Goal: Transaction & Acquisition: Purchase product/service

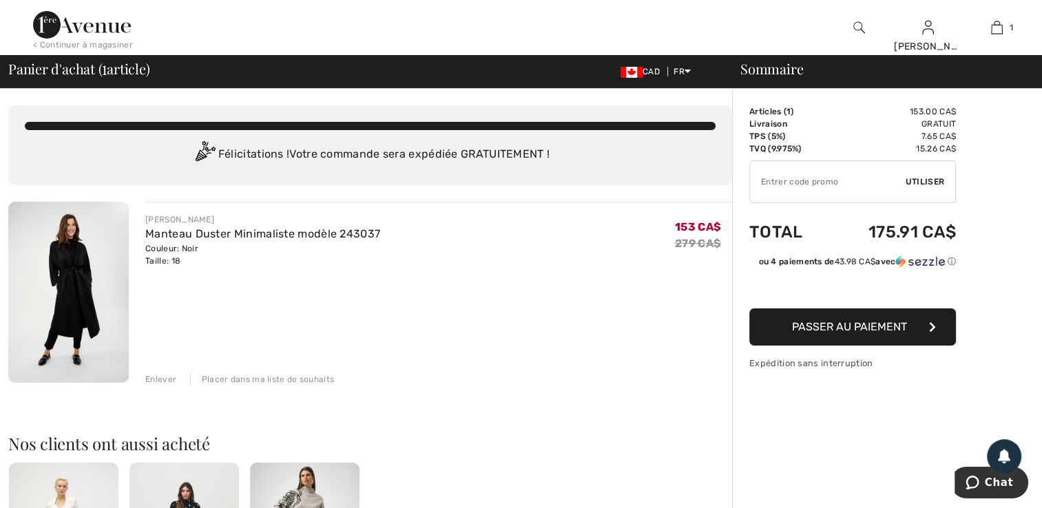
type input "NEW15"
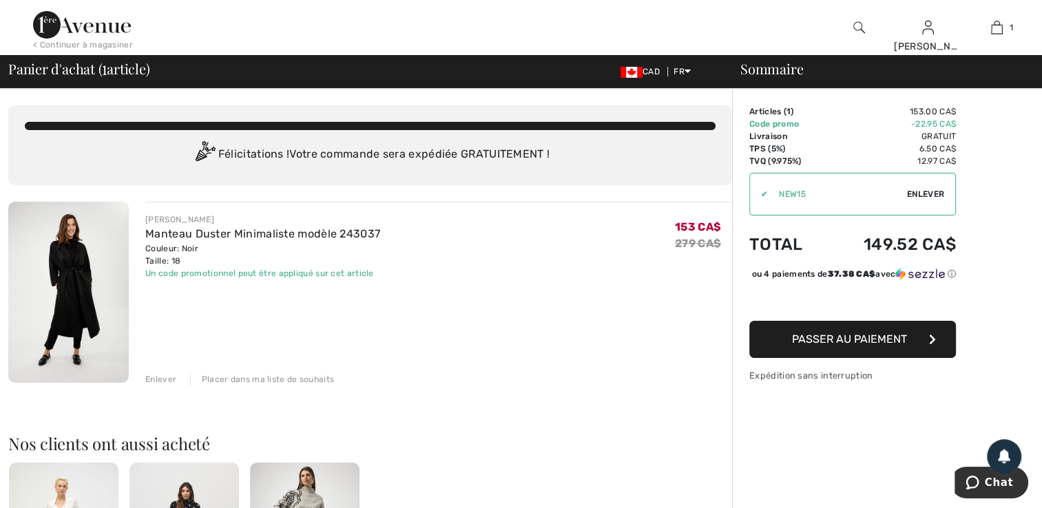
click at [840, 346] on span "Passer au paiement" at bounding box center [849, 339] width 115 height 13
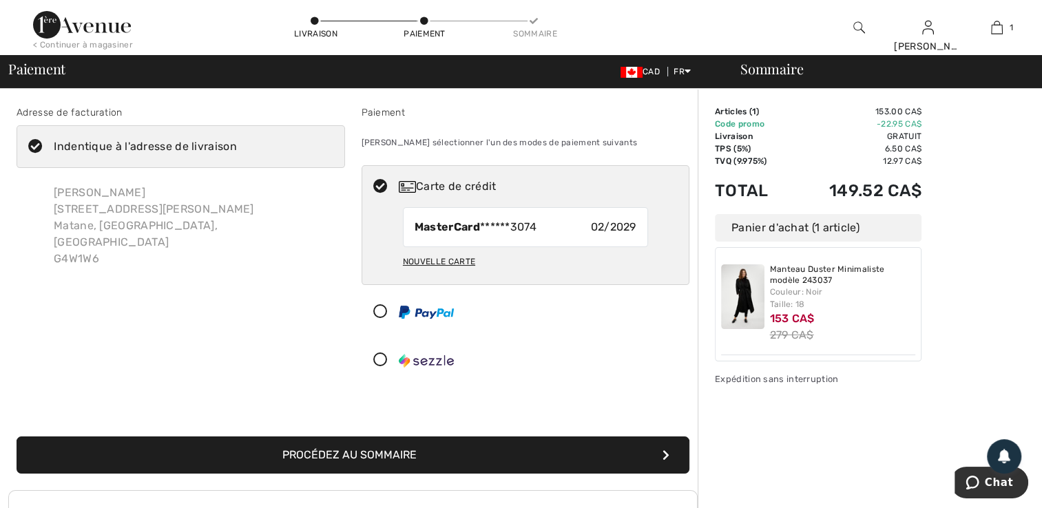
click at [312, 456] on button "Procédez au sommaire" at bounding box center [353, 455] width 673 height 37
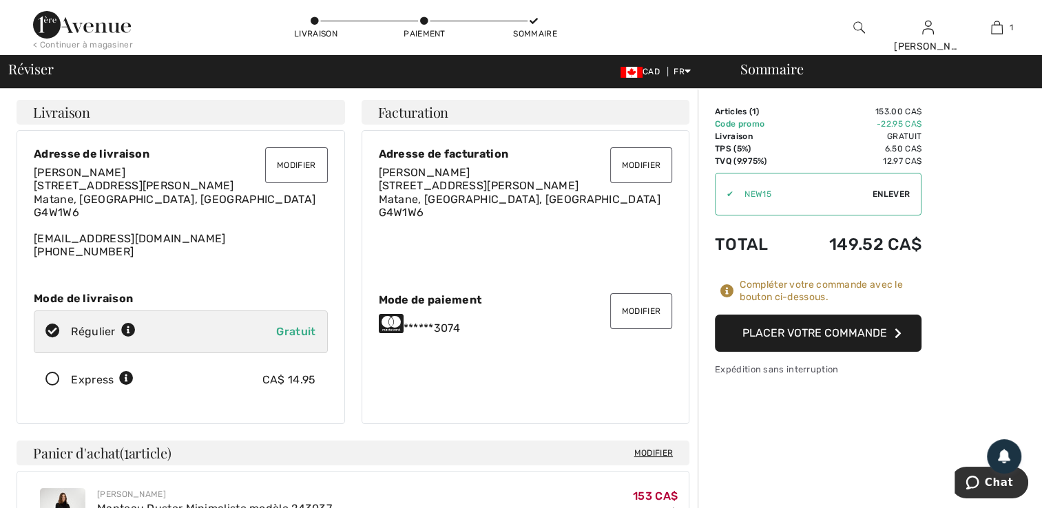
click at [867, 331] on button "Placer votre commande" at bounding box center [818, 333] width 207 height 37
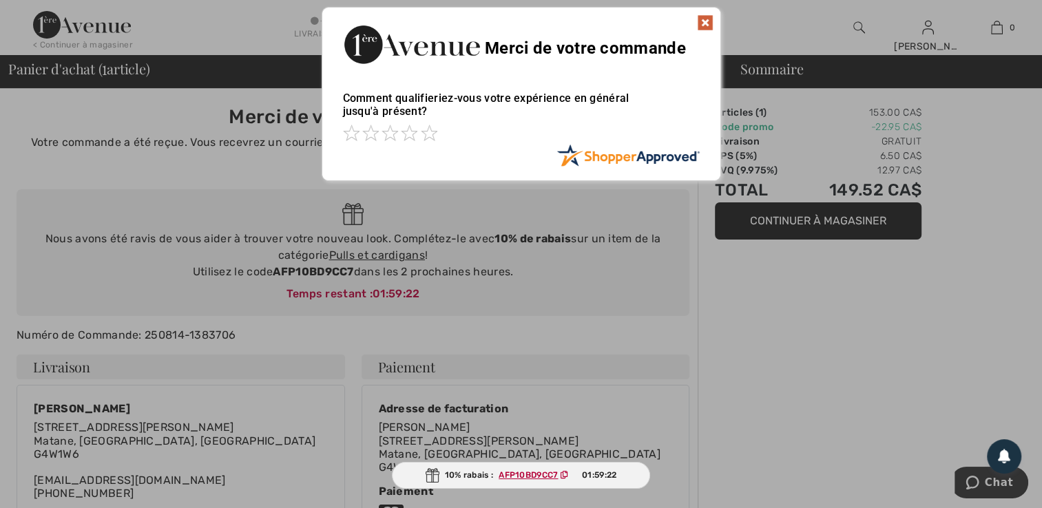
click at [714, 21] on div "Merci de votre commande" at bounding box center [521, 43] width 398 height 70
drag, startPoint x: 705, startPoint y: 23, endPoint x: 694, endPoint y: 10, distance: 17.6
click at [705, 21] on img at bounding box center [705, 22] width 17 height 17
